Goal: Check status: Check status

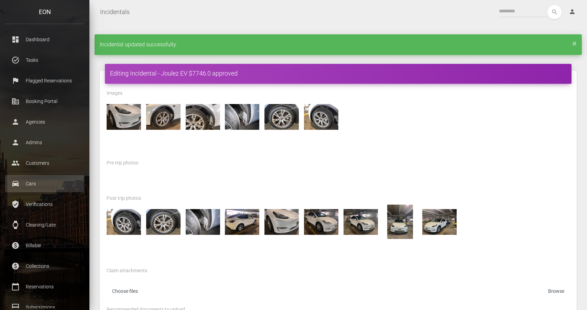
click at [68, 186] on p "Cars" at bounding box center [44, 184] width 69 height 10
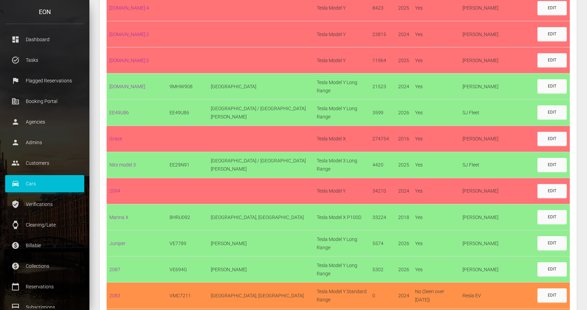
scroll to position [1921, 0]
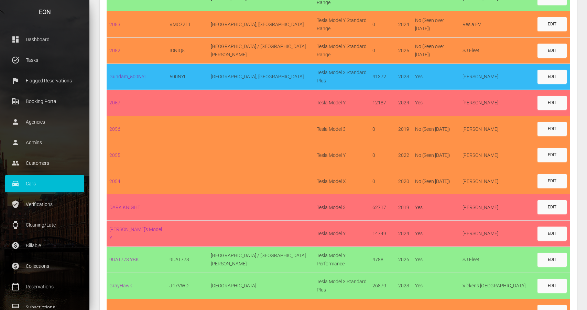
click at [141, 74] on link "Gundam_500NYL" at bounding box center [127, 76] width 37 height 5
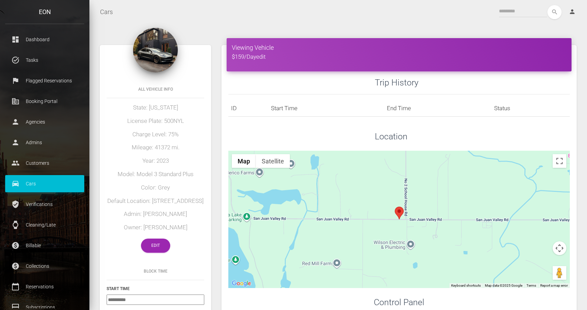
click at [168, 146] on h5 "Mileage: 41372 mi." at bounding box center [156, 148] width 98 height 8
click at [173, 124] on h5 "License Plate: 500NYL" at bounding box center [156, 121] width 98 height 8
click at [173, 120] on h5 "License Plate: 500NYL" at bounding box center [156, 121] width 98 height 8
copy h5 "500NYL"
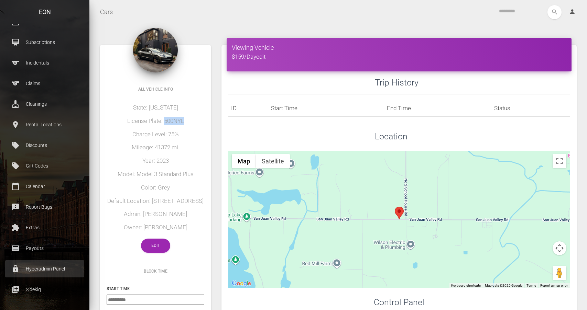
scroll to position [265, 0]
click at [54, 267] on p "Hyperadmin Panel" at bounding box center [44, 269] width 69 height 10
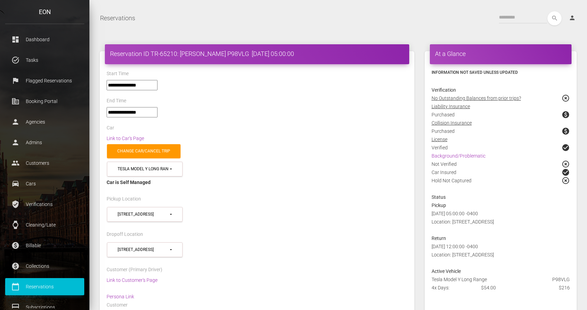
select select "*****"
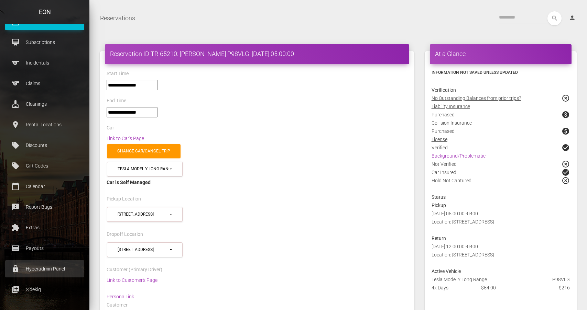
scroll to position [266, 0]
click at [50, 268] on p "Hyperadmin Panel" at bounding box center [44, 269] width 69 height 10
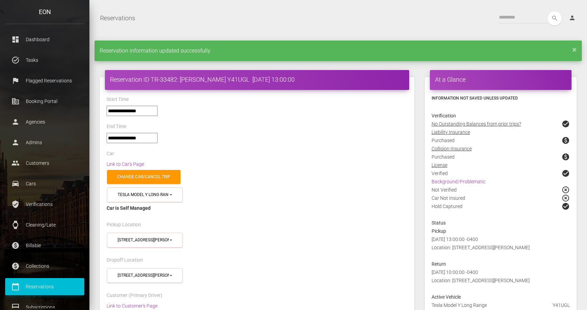
select select "*****"
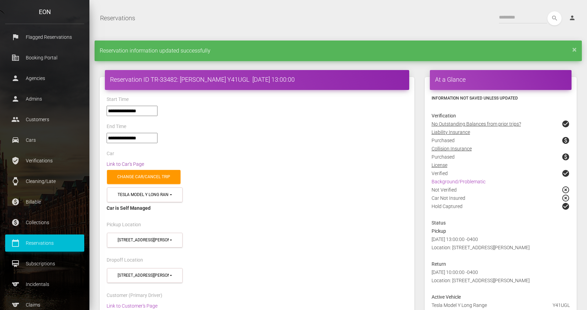
click at [137, 165] on link "Link to Car's Page" at bounding box center [125, 164] width 37 height 5
click at [224, 77] on h4 "Reservation ID TR-33482: Barry Norman Y41UGL 2024-06-27 13:00:00" at bounding box center [257, 79] width 294 height 9
copy h4 "Y41UGL"
click at [69, 237] on link "calendar_today Reservations" at bounding box center [44, 243] width 79 height 17
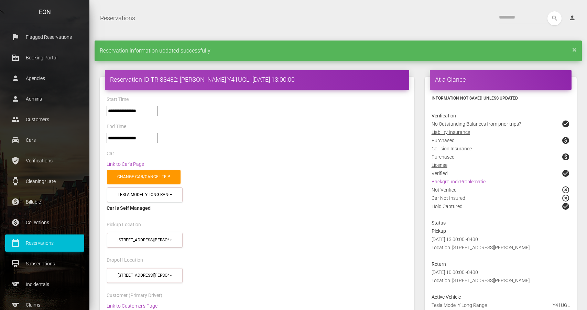
click at [242, 144] on div "**********" at bounding box center [256, 141] width 311 height 16
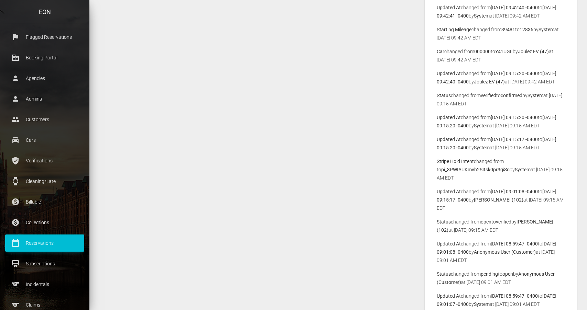
scroll to position [1907, 0]
drag, startPoint x: 475, startPoint y: 70, endPoint x: 490, endPoint y: 68, distance: 15.3
click at [490, 55] on b "000000" at bounding box center [482, 52] width 16 height 5
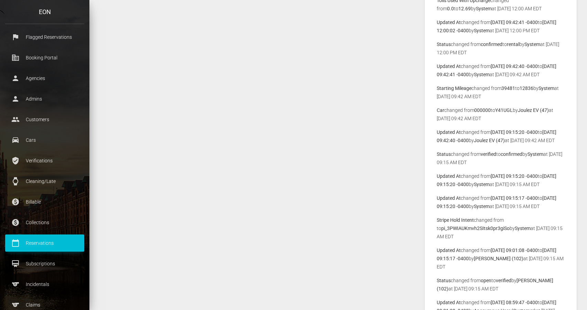
scroll to position [1848, 0]
drag, startPoint x: 495, startPoint y: 139, endPoint x: 436, endPoint y: 122, distance: 61.2
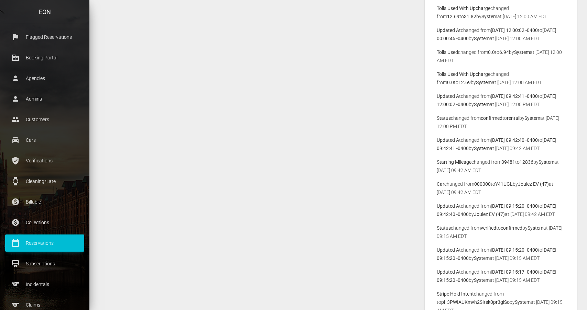
scroll to position [1776, 0]
click at [492, 196] on p "Car changed from 000000 to Y41UGL by Joulez EV (47) at 2024-06-27 09:42 AM EDT" at bounding box center [500, 187] width 128 height 16
drag, startPoint x: 491, startPoint y: 208, endPoint x: 437, endPoint y: 196, distance: 55.1
click at [436, 196] on p "Car changed from 000000 to Y41UGL by Joulez EV (47) at 2024-06-27 09:42 AM EDT" at bounding box center [500, 187] width 128 height 16
click at [504, 174] on p "Starting Mileage changed from 39481 to 12836 by System at 2024-06-27 09:42 AM E…" at bounding box center [500, 165] width 128 height 16
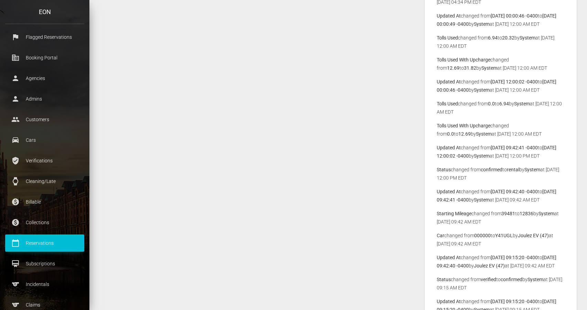
scroll to position [1724, 0]
drag, startPoint x: 477, startPoint y: 252, endPoint x: 495, endPoint y: 252, distance: 18.2
click at [495, 247] on p "Car changed from 000000 to Y41UGL by Joulez EV (47) at 2024-06-27 09:42 AM EDT" at bounding box center [500, 239] width 128 height 16
click at [502, 238] on b "Y41UGL" at bounding box center [504, 234] width 18 height 5
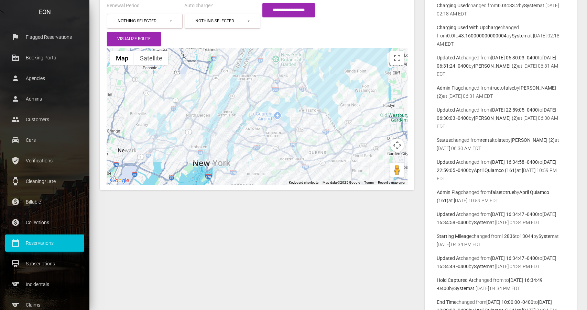
scroll to position [1339, 0]
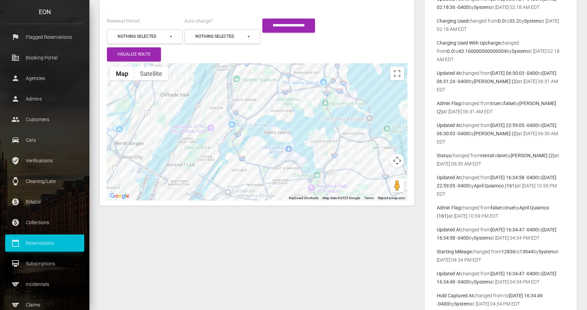
drag, startPoint x: 291, startPoint y: 129, endPoint x: 351, endPoint y: 133, distance: 60.3
click at [352, 133] on div at bounding box center [257, 131] width 301 height 137
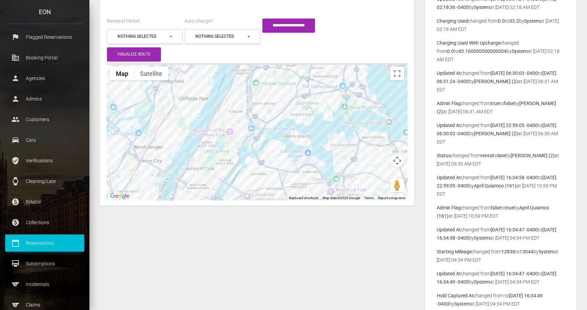
drag, startPoint x: 257, startPoint y: 118, endPoint x: 313, endPoint y: 135, distance: 58.6
click at [313, 135] on div at bounding box center [257, 131] width 301 height 137
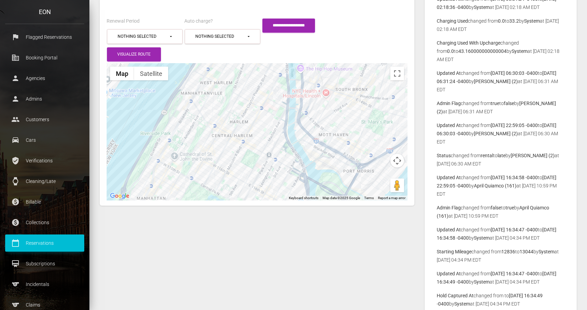
drag, startPoint x: 243, startPoint y: 104, endPoint x: 262, endPoint y: 111, distance: 20.2
click at [263, 111] on div at bounding box center [257, 131] width 301 height 137
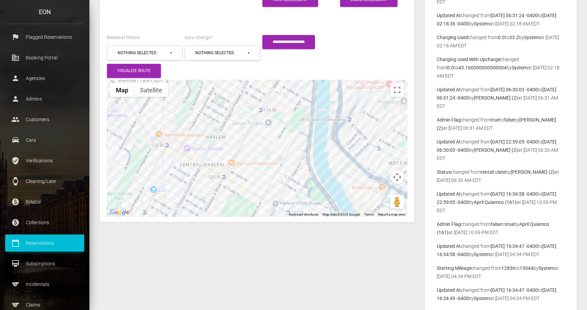
scroll to position [1318, 0]
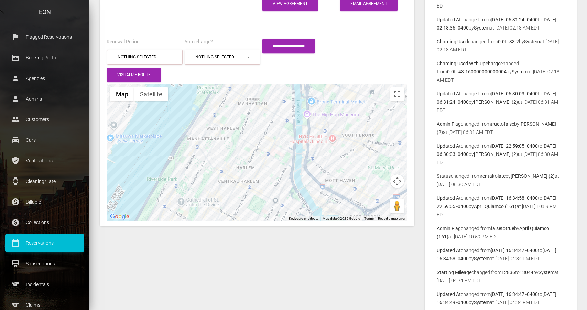
drag, startPoint x: 320, startPoint y: 148, endPoint x: 306, endPoint y: 161, distance: 19.0
click at [306, 161] on div at bounding box center [257, 152] width 301 height 137
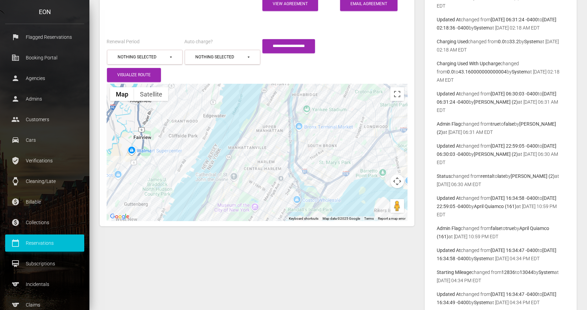
drag, startPoint x: 321, startPoint y: 168, endPoint x: 310, endPoint y: 158, distance: 14.4
click at [310, 158] on div at bounding box center [257, 152] width 301 height 137
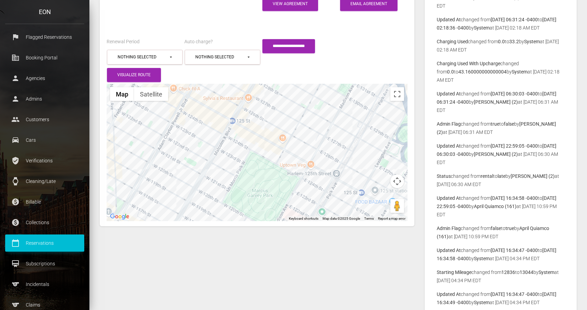
drag, startPoint x: 255, startPoint y: 128, endPoint x: 337, endPoint y: 111, distance: 83.6
click at [337, 111] on div at bounding box center [257, 152] width 301 height 137
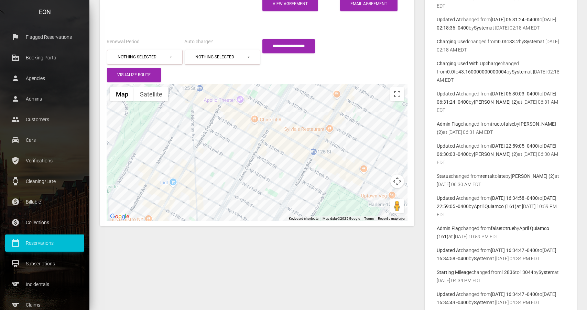
drag, startPoint x: 278, startPoint y: 104, endPoint x: 350, endPoint y: 126, distance: 75.6
click at [350, 126] on div at bounding box center [257, 152] width 301 height 137
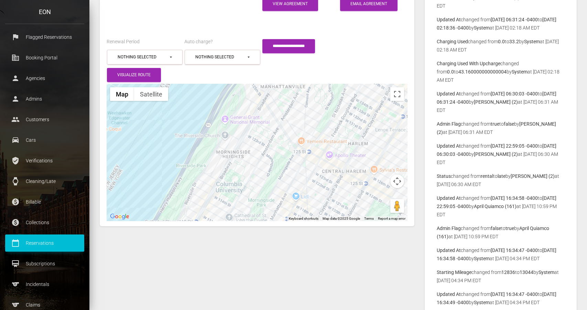
drag, startPoint x: 325, startPoint y: 118, endPoint x: 358, endPoint y: 157, distance: 51.4
click at [358, 157] on div at bounding box center [257, 152] width 301 height 137
drag, startPoint x: 279, startPoint y: 134, endPoint x: 267, endPoint y: 132, distance: 11.7
click at [267, 132] on div at bounding box center [257, 152] width 301 height 137
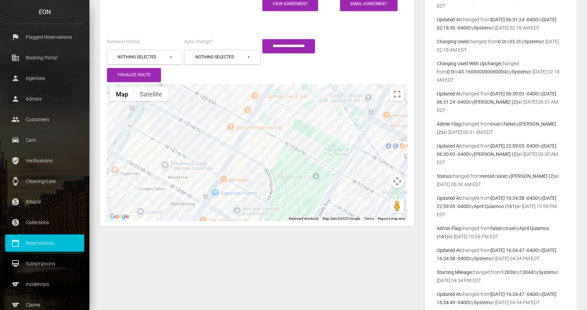
drag, startPoint x: 283, startPoint y: 155, endPoint x: 311, endPoint y: 139, distance: 32.8
click at [313, 139] on div at bounding box center [257, 152] width 301 height 137
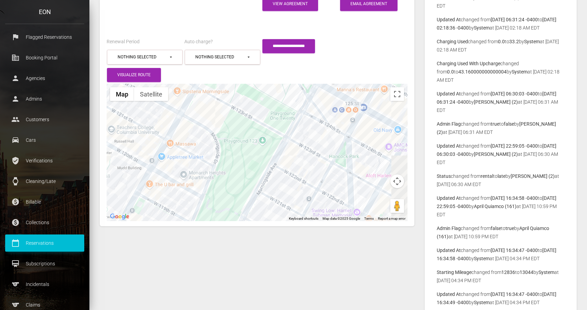
drag, startPoint x: 312, startPoint y: 150, endPoint x: 257, endPoint y: 113, distance: 66.6
click at [257, 113] on div at bounding box center [257, 152] width 301 height 137
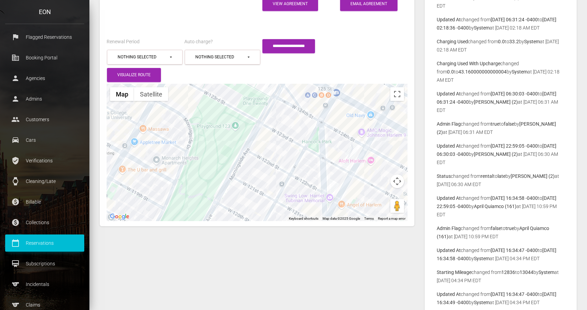
drag, startPoint x: 316, startPoint y: 150, endPoint x: 275, endPoint y: 129, distance: 45.3
click at [275, 129] on div at bounding box center [257, 152] width 301 height 137
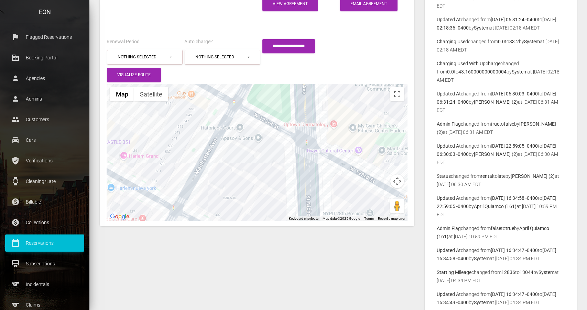
drag, startPoint x: 341, startPoint y: 160, endPoint x: 275, endPoint y: 127, distance: 73.8
click at [275, 127] on div at bounding box center [257, 152] width 301 height 137
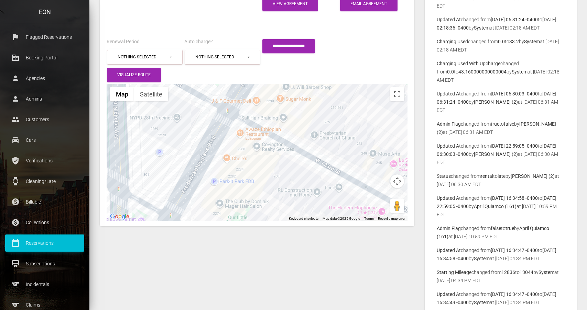
drag, startPoint x: 308, startPoint y: 152, endPoint x: 281, endPoint y: 140, distance: 29.4
click at [288, 143] on div at bounding box center [257, 152] width 301 height 137
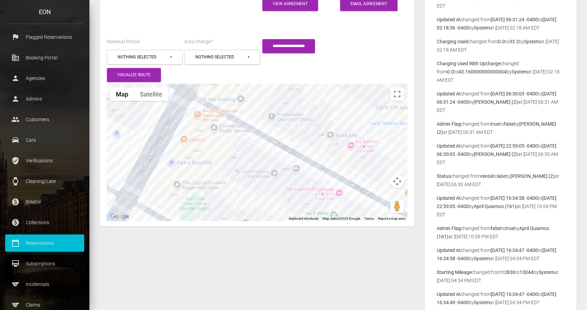
drag, startPoint x: 317, startPoint y: 166, endPoint x: 283, endPoint y: 152, distance: 37.0
click at [297, 158] on div at bounding box center [257, 152] width 301 height 137
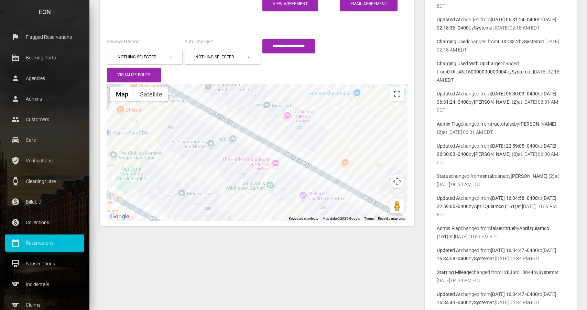
drag, startPoint x: 329, startPoint y: 178, endPoint x: 257, endPoint y: 141, distance: 80.7
click at [257, 141] on div at bounding box center [257, 152] width 301 height 137
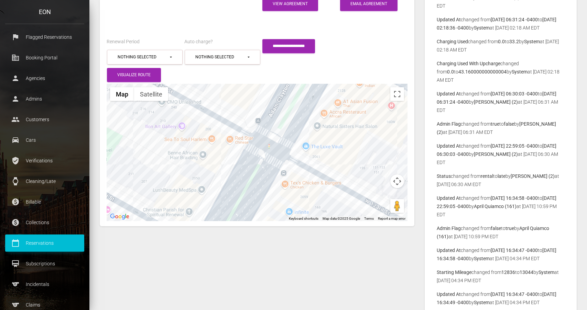
drag, startPoint x: 292, startPoint y: 159, endPoint x: 262, endPoint y: 144, distance: 34.0
click at [262, 144] on div at bounding box center [257, 152] width 301 height 137
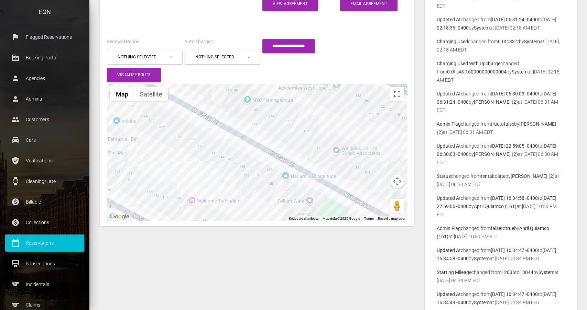
drag, startPoint x: 302, startPoint y: 171, endPoint x: 245, endPoint y: 146, distance: 61.6
click at [247, 147] on div at bounding box center [257, 152] width 301 height 137
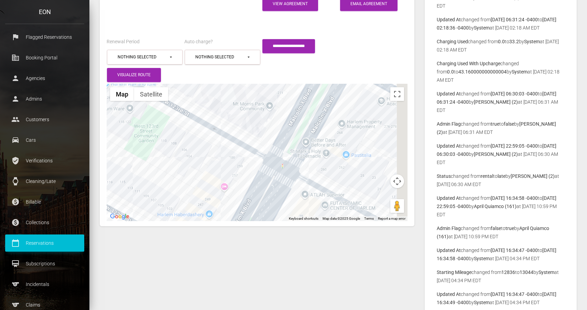
drag, startPoint x: 302, startPoint y: 177, endPoint x: 251, endPoint y: 144, distance: 61.4
click at [251, 144] on div at bounding box center [257, 152] width 301 height 137
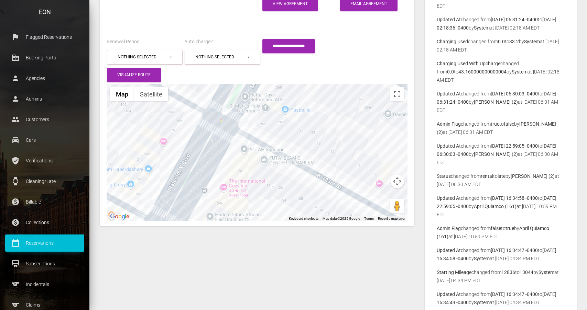
drag, startPoint x: 246, startPoint y: 140, endPoint x: 279, endPoint y: 154, distance: 35.9
click at [279, 154] on div at bounding box center [257, 152] width 301 height 137
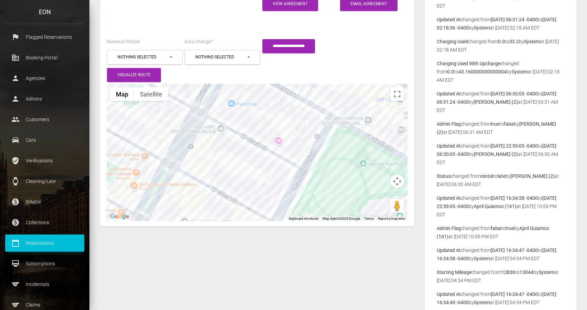
drag, startPoint x: 307, startPoint y: 168, endPoint x: 252, endPoint y: 134, distance: 65.0
click at [252, 134] on div at bounding box center [257, 152] width 301 height 137
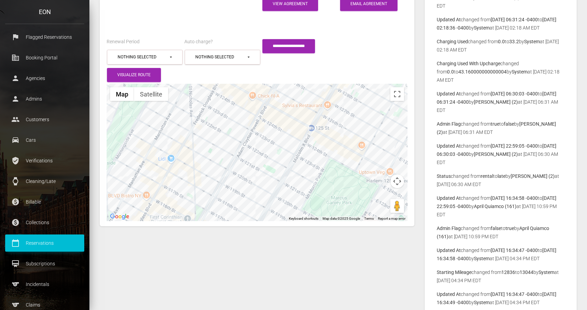
drag, startPoint x: 232, startPoint y: 105, endPoint x: 292, endPoint y: 137, distance: 68.4
click at [293, 137] on div at bounding box center [257, 152] width 301 height 137
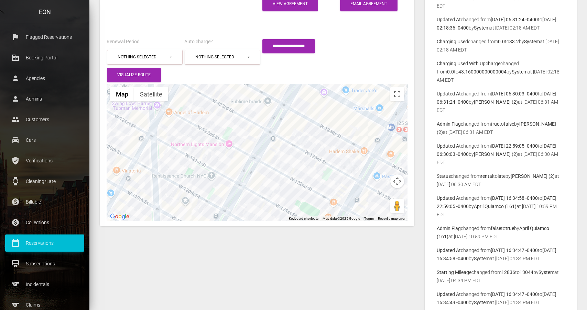
drag, startPoint x: 241, startPoint y: 111, endPoint x: 259, endPoint y: 111, distance: 18.9
click at [261, 111] on div at bounding box center [257, 152] width 301 height 137
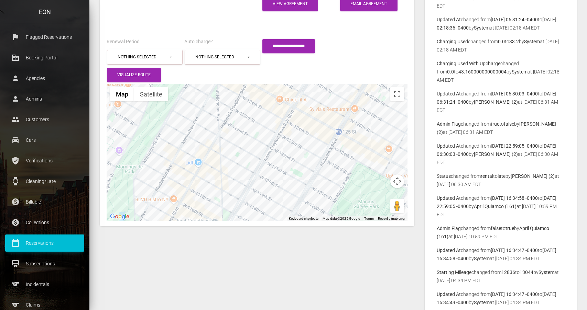
drag, startPoint x: 269, startPoint y: 142, endPoint x: 285, endPoint y: 148, distance: 16.7
click at [285, 148] on div at bounding box center [257, 152] width 301 height 137
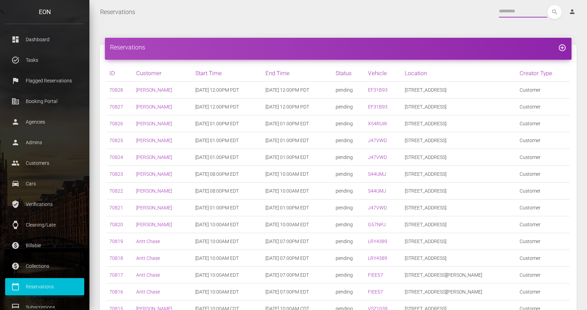
click at [508, 11] on input "text" at bounding box center [523, 11] width 48 height 12
paste input "******"
type input "******"
click at [554, 12] on button "search" at bounding box center [554, 12] width 14 height 14
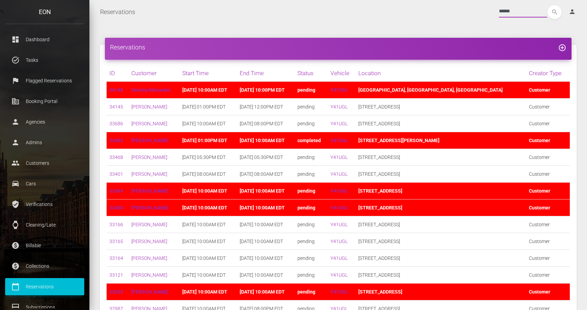
click at [507, 11] on input "******" at bounding box center [523, 11] width 48 height 12
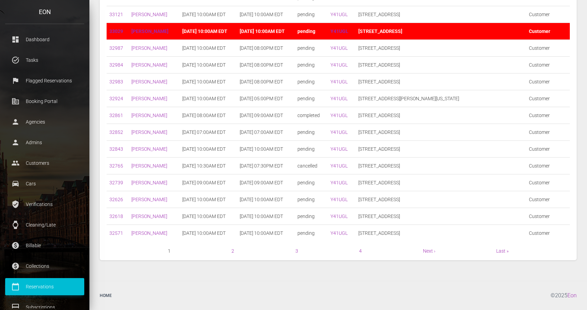
scroll to position [261, 0]
click at [493, 251] on nav "1 2 3 4 Next › Last »" at bounding box center [338, 251] width 463 height 8
click at [500, 253] on link "Last »" at bounding box center [502, 250] width 12 height 5
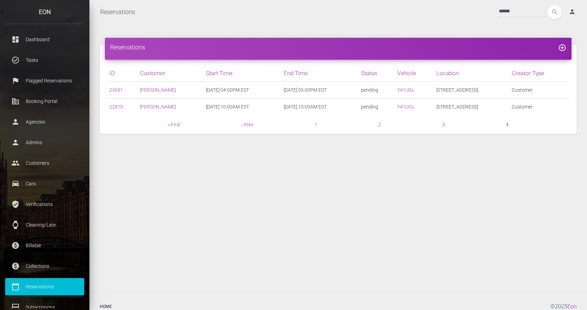
click at [443, 125] on link "3" at bounding box center [443, 124] width 3 height 5
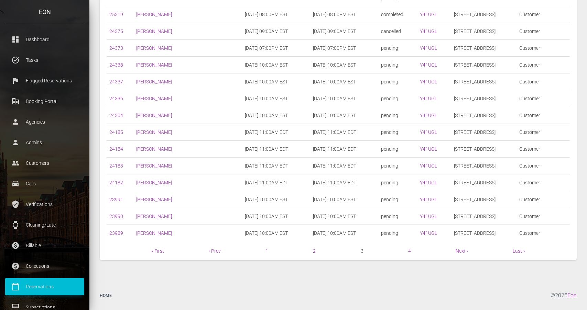
scroll to position [261, 0]
click at [162, 251] on link "« First" at bounding box center [157, 250] width 13 height 5
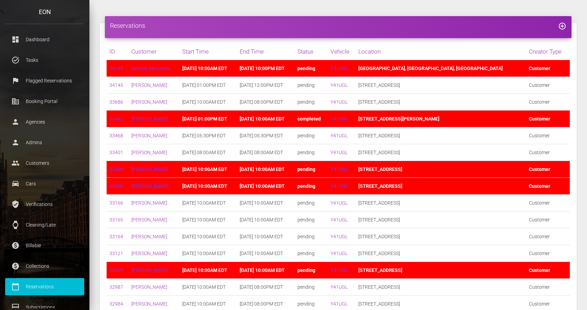
scroll to position [21, 0]
